Goal: Navigation & Orientation: Find specific page/section

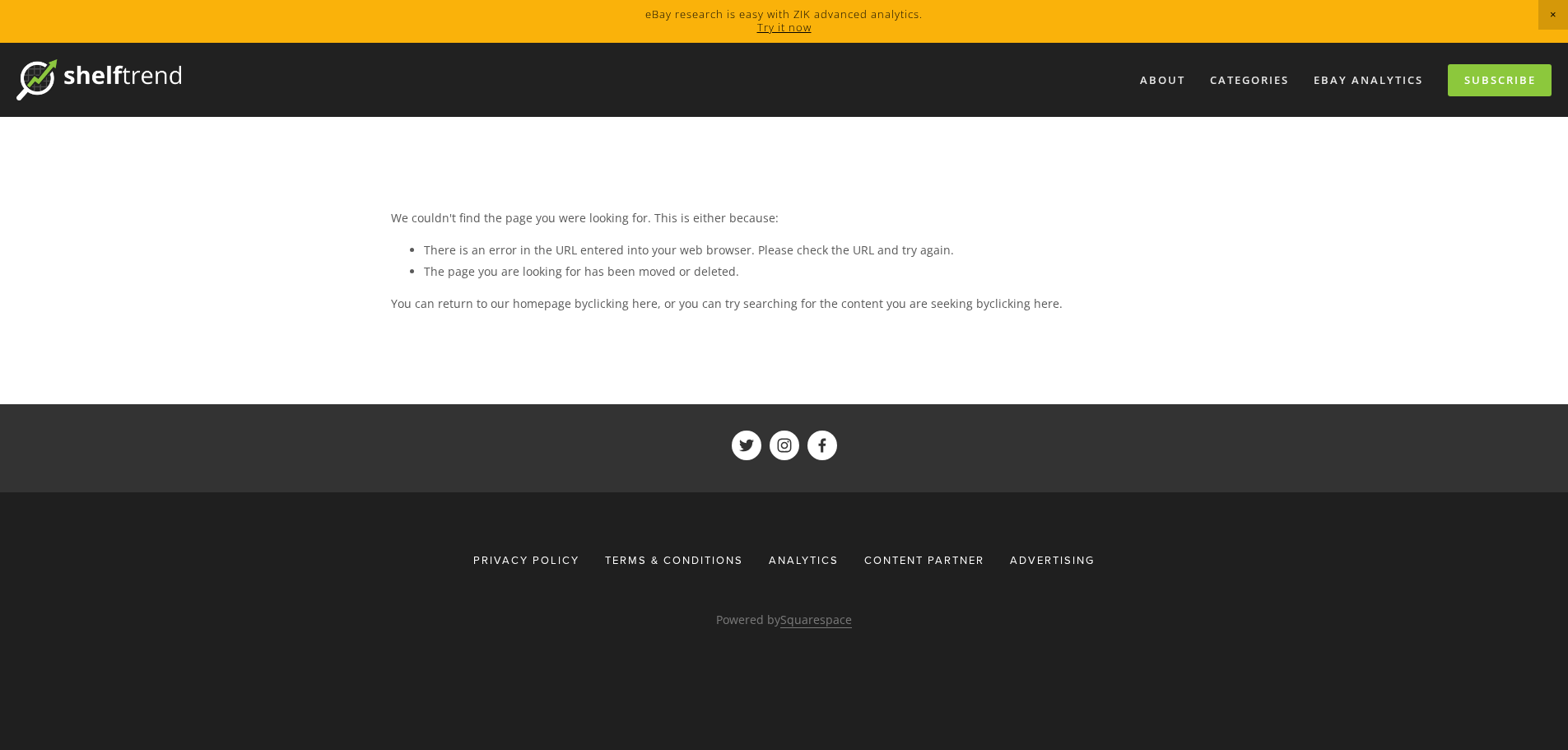
click at [129, 69] on img at bounding box center [98, 80] width 164 height 41
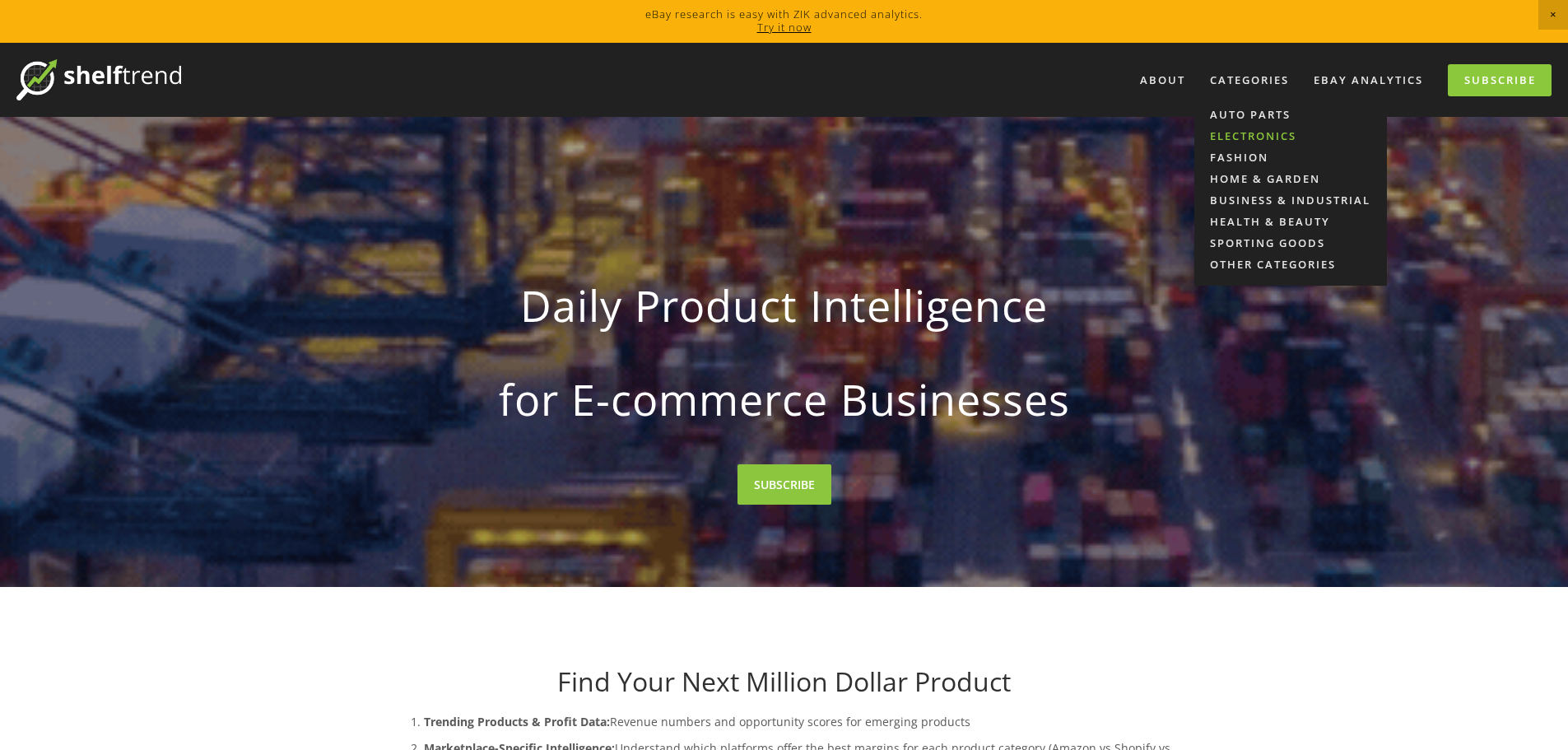
click at [1270, 136] on link "Electronics" at bounding box center [1290, 136] width 193 height 21
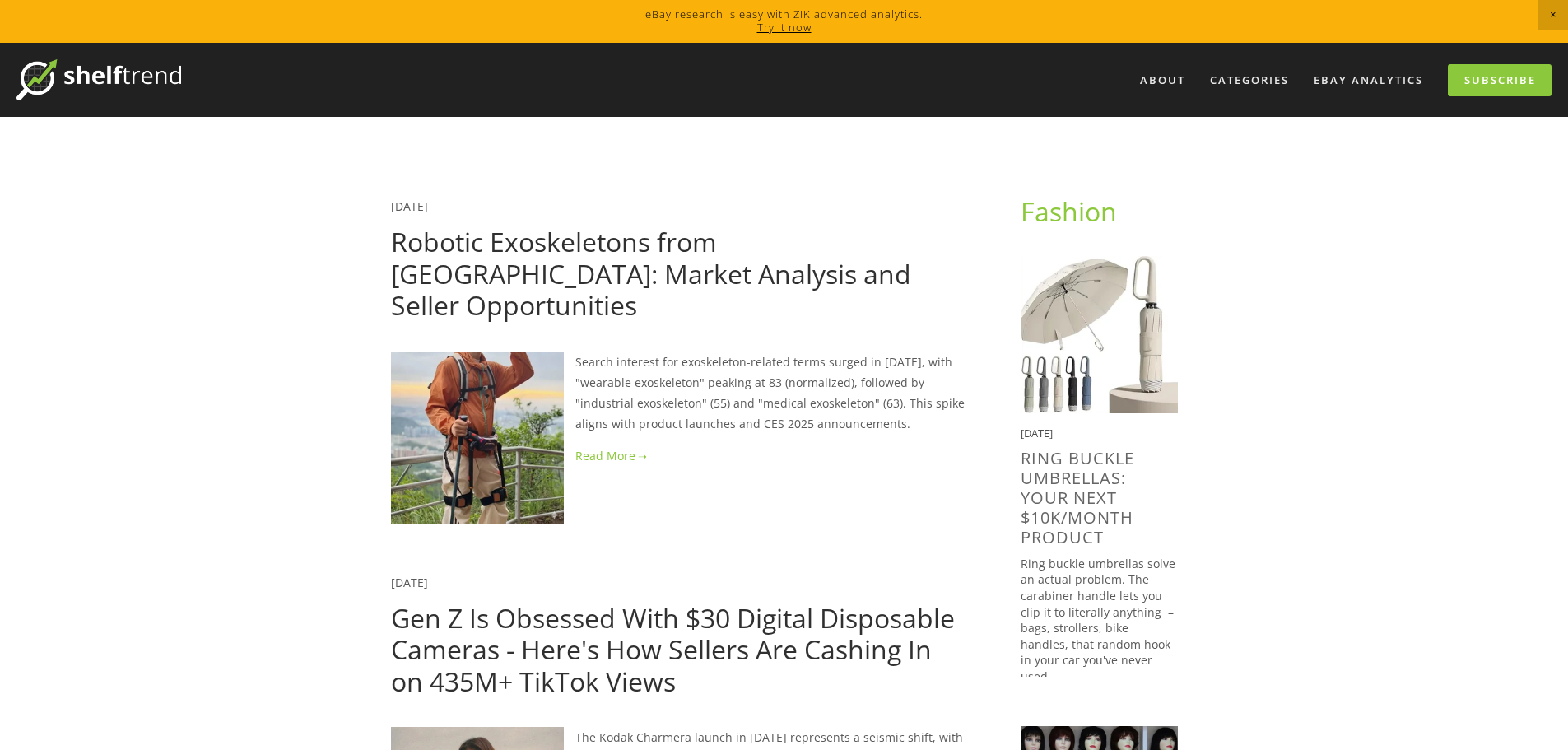
click at [113, 78] on img at bounding box center [98, 80] width 164 height 41
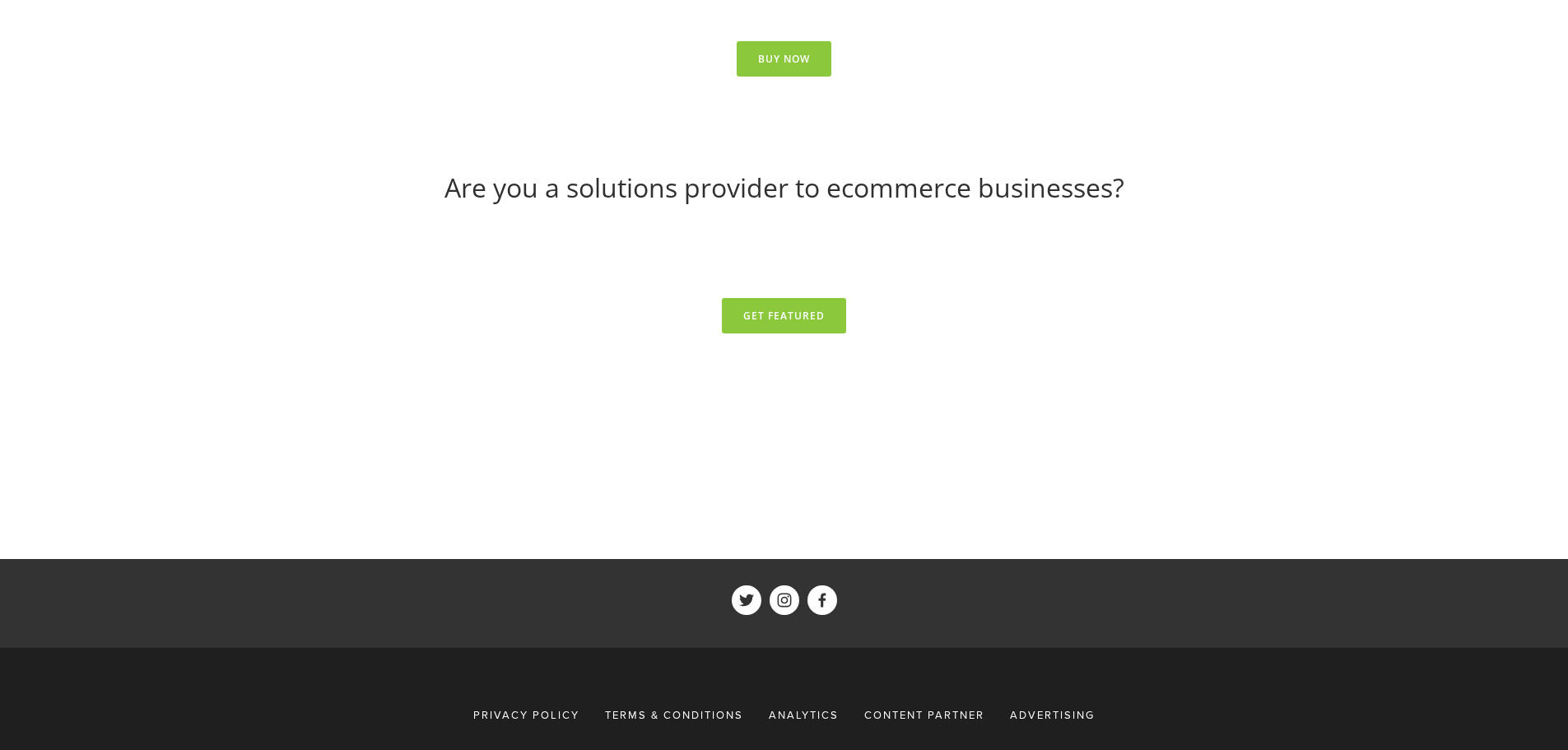
scroll to position [7444, 0]
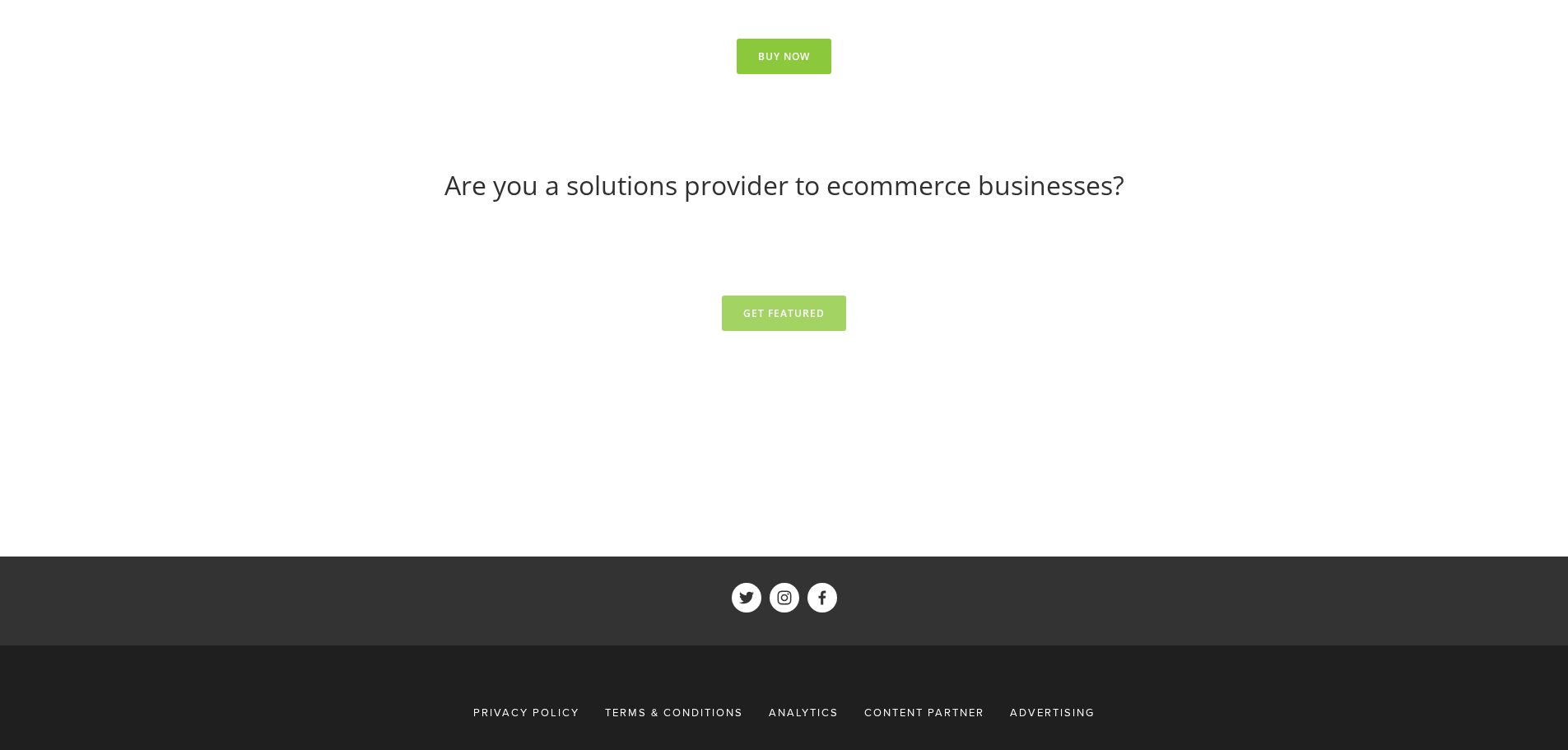
click at [793, 295] on link "Get Featured" at bounding box center [784, 313] width 124 height 36
